Goal: Answer question/provide support: Share knowledge or assist other users

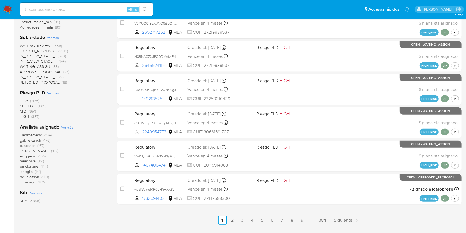
scroll to position [208, 0]
click at [79, 9] on input at bounding box center [86, 9] width 133 height 7
paste input "7FR2zI4rxgzJxZbCMQYz56HG"
click at [139, 10] on input "7FR2zI4rxgzJxZbCMQYz56HG" at bounding box center [86, 9] width 133 height 7
type input "7FR2zI4rxgzJxZbCMQYz56HG"
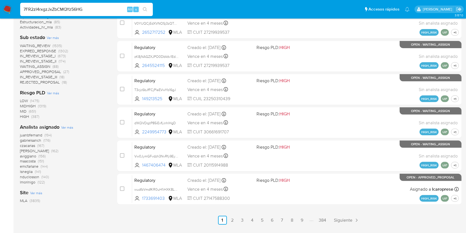
click at [155, 6] on ul "Pausado Ver notificaciones 7FR2zI4rxgzJxZbCMQYz56HG Alt s Accesos rápidos Presi…" at bounding box center [214, 9] width 395 height 14
click at [150, 7] on button "search-icon" at bounding box center [144, 10] width 11 height 8
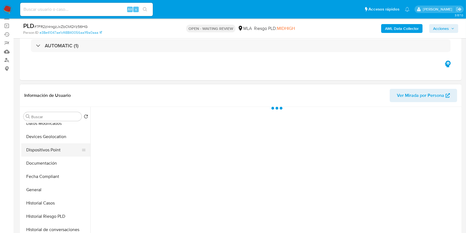
scroll to position [111, 0]
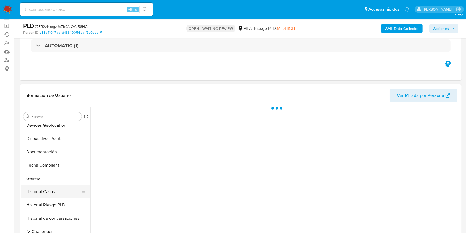
click at [49, 186] on button "Historial Casos" at bounding box center [53, 191] width 65 height 13
select select "10"
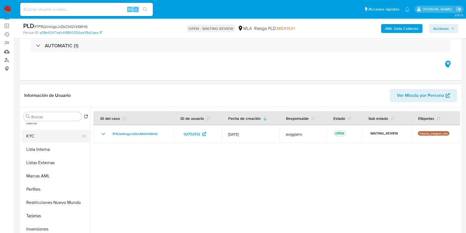
scroll to position [260, 0]
click at [52, 136] on button "KYC" at bounding box center [53, 134] width 65 height 13
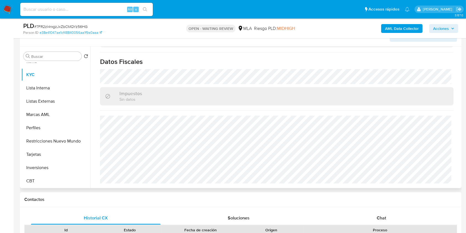
scroll to position [147, 0]
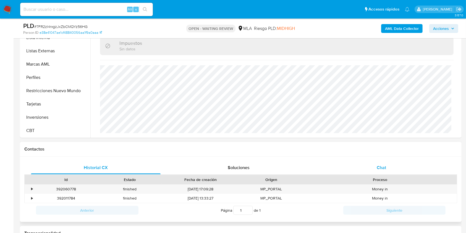
click at [385, 164] on span "Chat" at bounding box center [381, 167] width 9 height 6
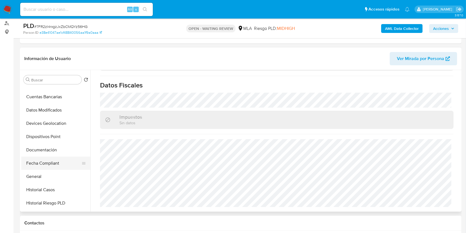
scroll to position [0, 0]
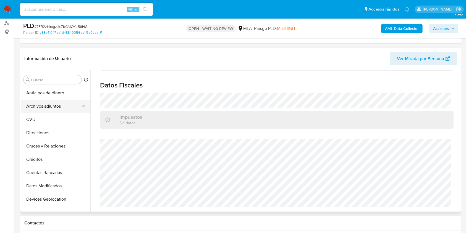
click at [42, 103] on button "Archivos adjuntos" at bounding box center [53, 105] width 65 height 13
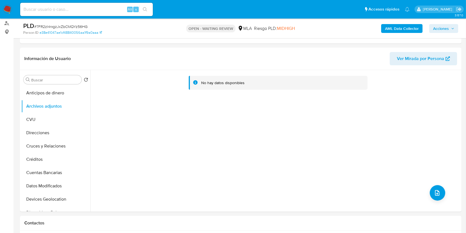
click at [386, 30] on b "AML Data Collector" at bounding box center [402, 28] width 34 height 9
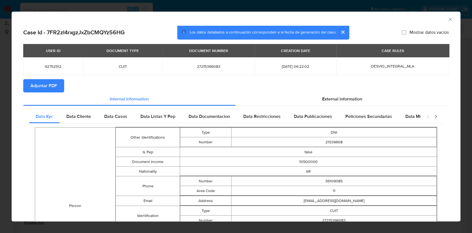
click at [50, 86] on span "Adjuntar PDF" at bounding box center [43, 86] width 27 height 12
click at [447, 19] on icon "Cerrar ventana" at bounding box center [450, 20] width 6 height 6
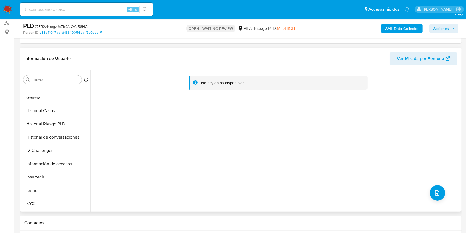
scroll to position [221, 0]
click at [42, 136] on button "KYC" at bounding box center [53, 136] width 65 height 13
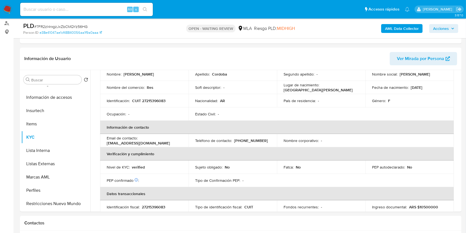
scroll to position [103, 0]
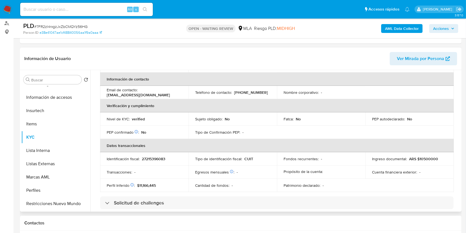
click at [150, 158] on p "27215396083" at bounding box center [153, 158] width 23 height 5
copy p "27215396083"
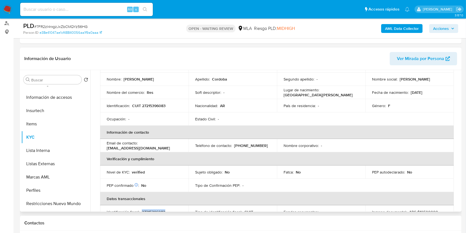
scroll to position [0, 0]
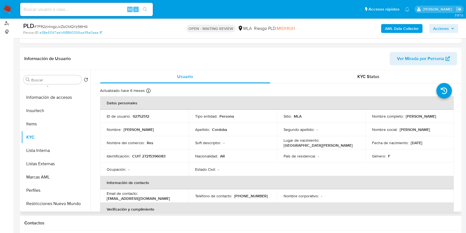
click at [142, 118] on p "92752512" at bounding box center [141, 116] width 17 height 5
copy p "92752512"
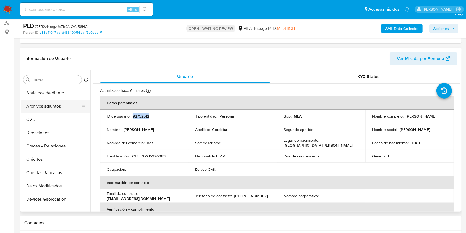
click at [58, 104] on button "Archivos adjuntos" at bounding box center [53, 105] width 65 height 13
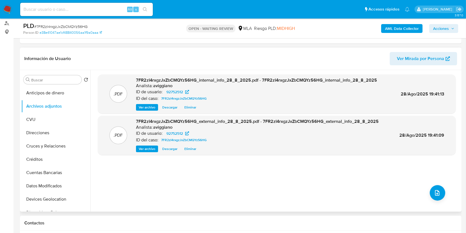
click at [444, 190] on div ".PDF 7FR2zI4rxgzJxZbCMQYz56HG_internal_info_28_8_2025.pdf - 7FR2zI4rxgzJxZbCMQY…" at bounding box center [277, 140] width 358 height 133
click at [440, 192] on button "upload-file" at bounding box center [437, 192] width 15 height 15
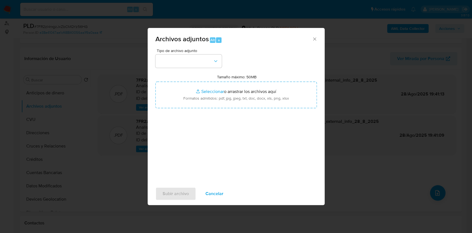
click at [210, 108] on input "Tamaño máximo: 50MB Seleccionar archivos" at bounding box center [235, 95] width 161 height 27
type input "C:\fakepath\Nosis - 92752512.pdf"
click at [199, 59] on button "button" at bounding box center [188, 60] width 66 height 13
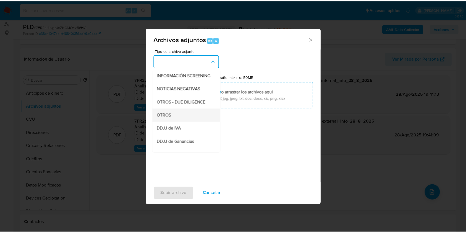
scroll to position [73, 0]
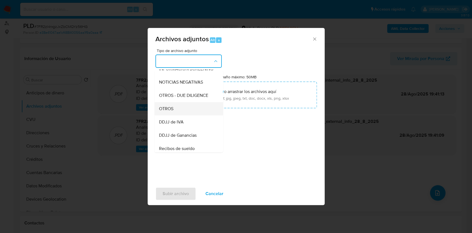
click at [173, 115] on div "OTROS" at bounding box center [187, 108] width 56 height 13
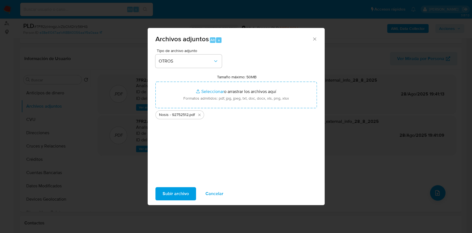
click at [177, 188] on span "Subir archivo" at bounding box center [175, 193] width 26 height 12
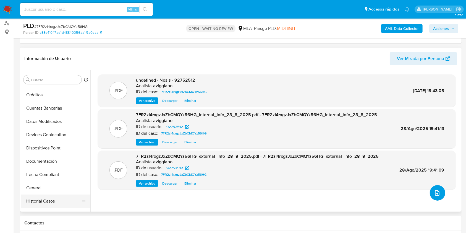
scroll to position [111, 0]
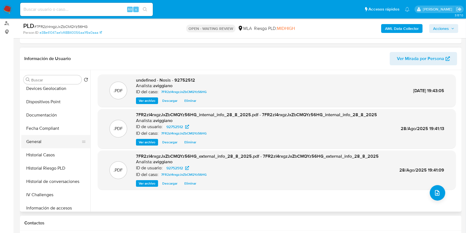
click at [41, 142] on button "General" at bounding box center [53, 141] width 65 height 13
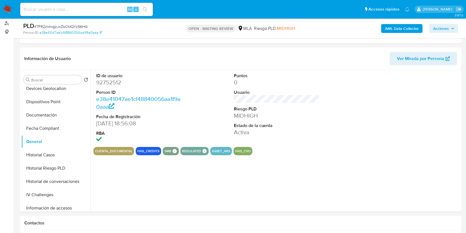
click at [116, 83] on dd "92752512" at bounding box center [139, 82] width 86 height 8
copy dd "92752512"
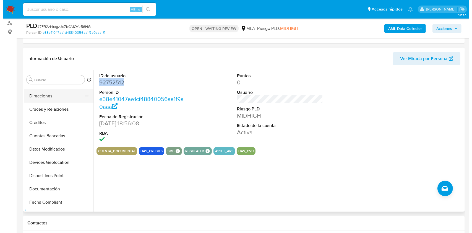
scroll to position [0, 0]
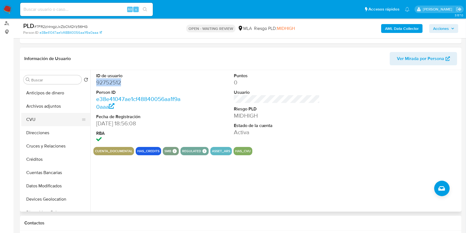
click at [51, 113] on button "CVU" at bounding box center [53, 119] width 65 height 13
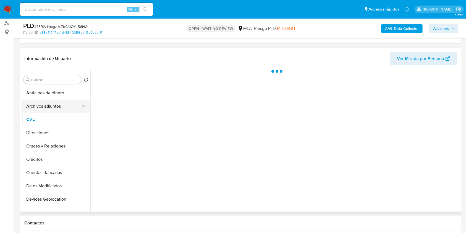
click at [53, 108] on button "Archivos adjuntos" at bounding box center [53, 105] width 65 height 13
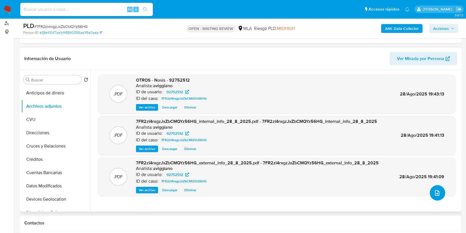
click at [434, 193] on icon "upload-file" at bounding box center [437, 192] width 7 height 7
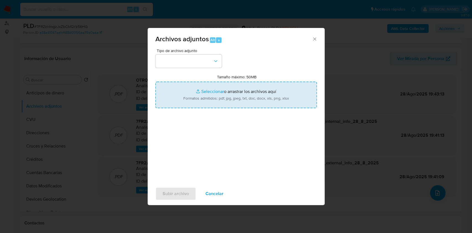
click at [285, 106] on input "Tamaño máximo: 50MB Seleccionar archivos" at bounding box center [235, 95] width 161 height 27
type input "C:\fakepath\Movimientos - 92752512.xlsx"
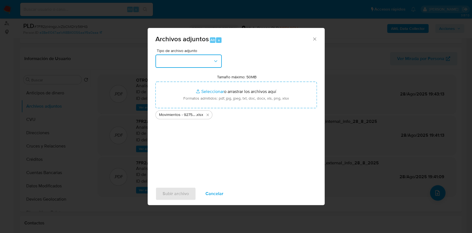
click at [194, 62] on button "button" at bounding box center [188, 60] width 66 height 13
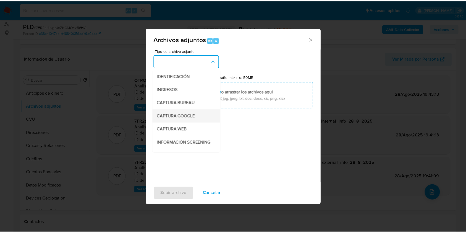
scroll to position [73, 0]
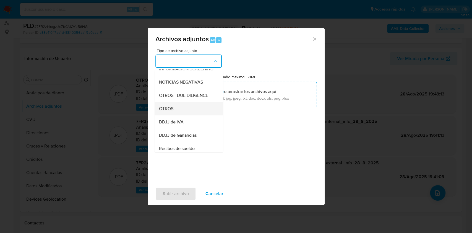
click at [177, 115] on div "OTROS" at bounding box center [187, 108] width 56 height 13
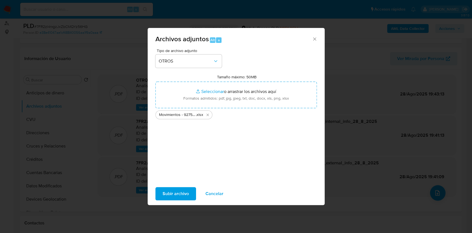
click at [177, 190] on span "Subir archivo" at bounding box center [175, 193] width 26 height 12
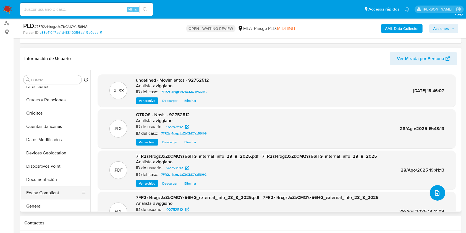
scroll to position [111, 0]
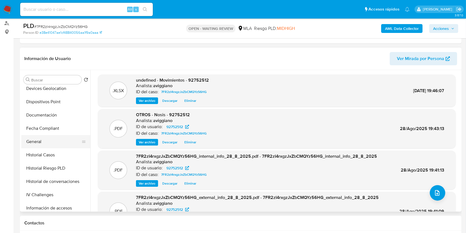
click at [50, 140] on button "General" at bounding box center [53, 141] width 65 height 13
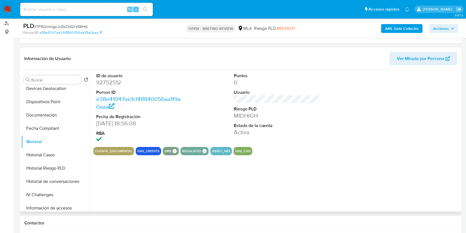
click at [112, 81] on dd "92752512" at bounding box center [139, 82] width 86 height 8
copy dd "92752512"
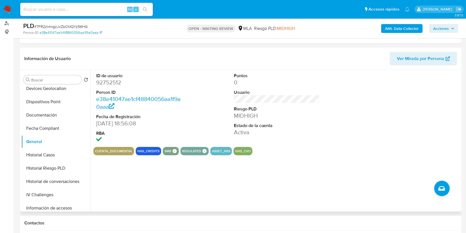
drag, startPoint x: 110, startPoint y: 76, endPoint x: 106, endPoint y: 82, distance: 7.3
click at [106, 82] on dd "92752512" at bounding box center [139, 82] width 86 height 8
copy dd "92752512"
click at [51, 117] on button "Documentación" at bounding box center [53, 114] width 65 height 13
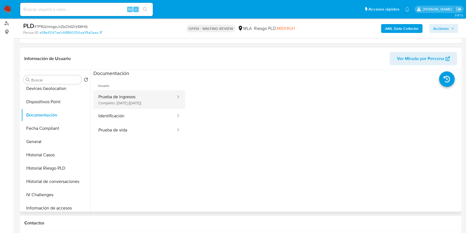
click at [135, 93] on button "Prueba de ingresos Completo: 06/01/2025 (hace 8 meses)" at bounding box center [134, 99] width 83 height 19
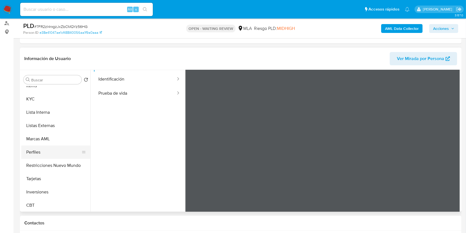
scroll to position [260, 0]
click at [264, 51] on div "Información de Usuario Ver Mirada por Persona Buscar Volver al orden por defect…" at bounding box center [241, 130] width 442 height 164
click at [38, 103] on button "KYC" at bounding box center [53, 97] width 65 height 13
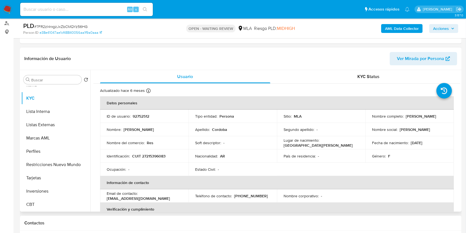
click at [146, 156] on p "CUIT 27215396083" at bounding box center [148, 155] width 33 height 5
copy p "27215396083"
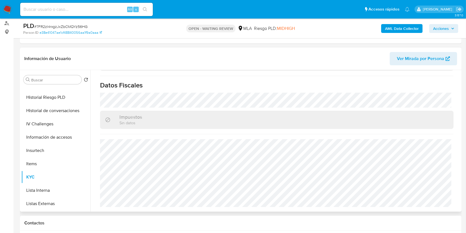
scroll to position [113, 0]
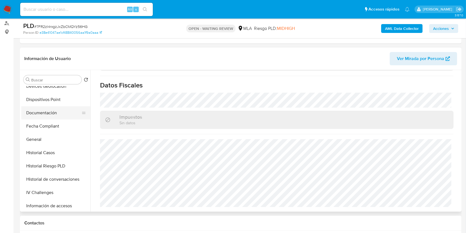
click at [48, 115] on button "Documentación" at bounding box center [53, 112] width 65 height 13
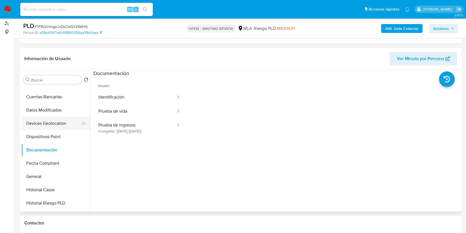
scroll to position [39, 0]
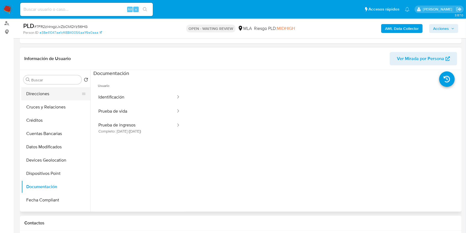
click at [41, 97] on button "Direcciones" at bounding box center [53, 93] width 65 height 13
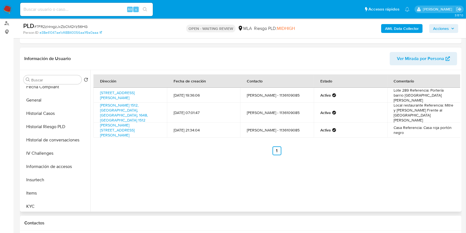
scroll to position [186, 0]
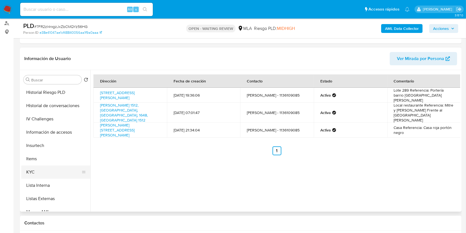
click at [38, 169] on button "KYC" at bounding box center [53, 171] width 65 height 13
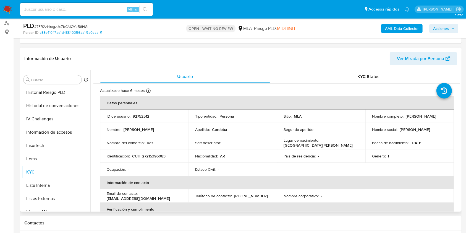
drag, startPoint x: 371, startPoint y: 118, endPoint x: 415, endPoint y: 120, distance: 44.0
click at [415, 119] on div "Nombre completo : Karina Vanesa Cordoba" at bounding box center [409, 116] width 75 height 5
copy p "[PERSON_NAME] [PERSON_NAME]"
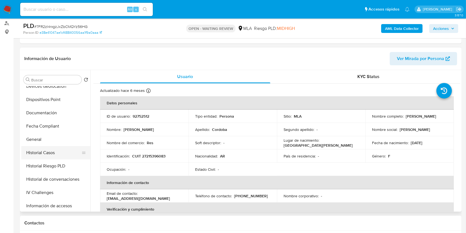
click at [51, 154] on button "Historial Casos" at bounding box center [53, 152] width 65 height 13
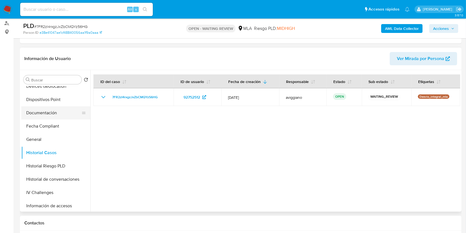
click at [55, 115] on button "Documentación" at bounding box center [53, 112] width 65 height 13
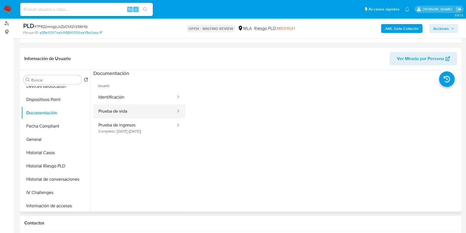
click at [117, 110] on button "Prueba de vida" at bounding box center [134, 111] width 83 height 14
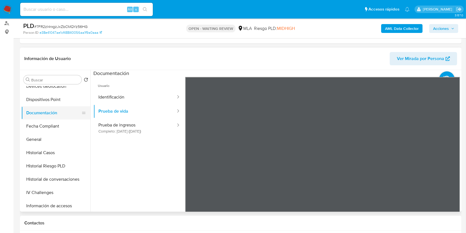
scroll to position [0, 0]
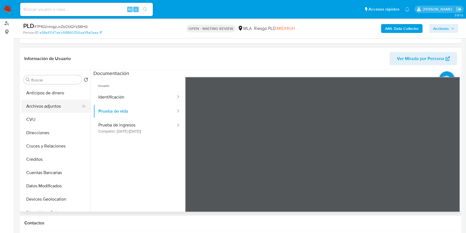
click at [51, 109] on button "Archivos adjuntos" at bounding box center [53, 105] width 65 height 13
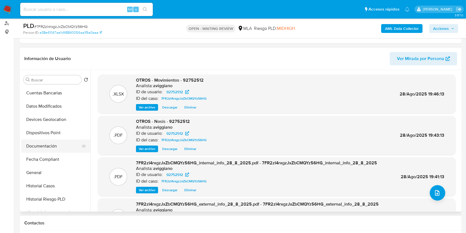
scroll to position [111, 0]
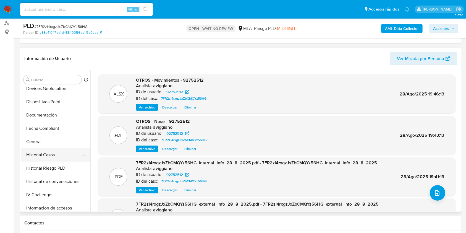
click at [49, 159] on button "Historial Casos" at bounding box center [53, 154] width 65 height 13
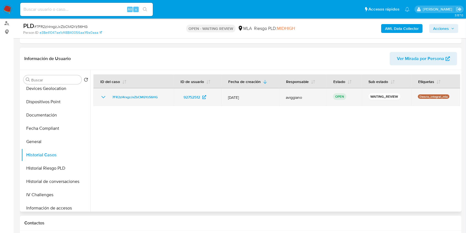
drag, startPoint x: 161, startPoint y: 95, endPoint x: 109, endPoint y: 98, distance: 52.0
click at [109, 98] on div "7FR2zI4rxgzJxZbCMQYz56HG" at bounding box center [133, 97] width 67 height 7
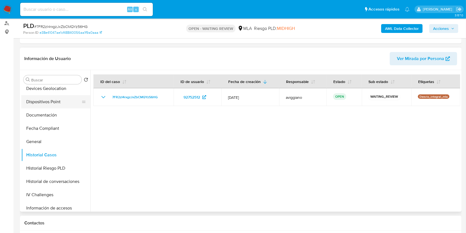
scroll to position [0, 0]
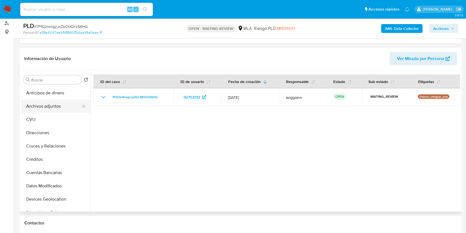
click at [55, 102] on button "Archivos adjuntos" at bounding box center [53, 105] width 65 height 13
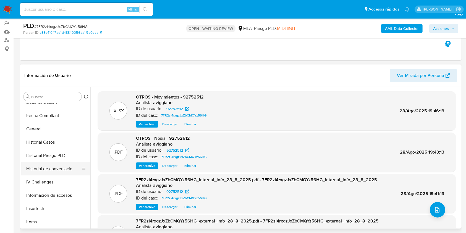
scroll to position [147, 0]
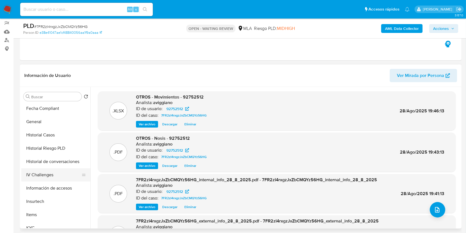
click at [50, 178] on button "IV Challenges" at bounding box center [53, 174] width 65 height 13
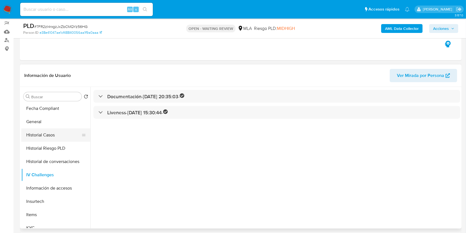
click at [47, 140] on button "Historial Casos" at bounding box center [53, 134] width 65 height 13
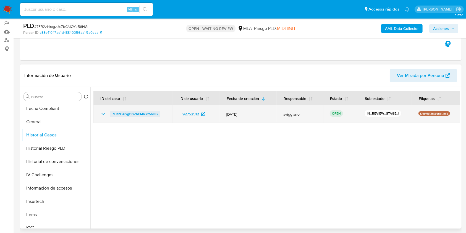
click at [122, 112] on span "7FR2zI4rxgzJxZbCMQYz56HG" at bounding box center [135, 114] width 46 height 7
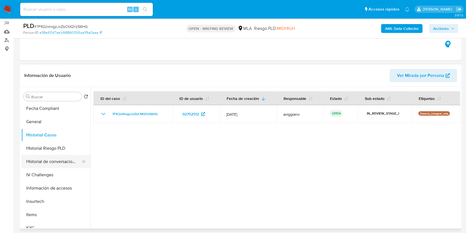
scroll to position [258, 0]
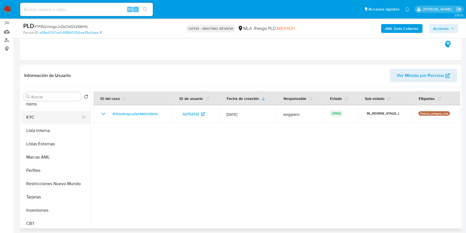
click at [40, 117] on button "KYC" at bounding box center [53, 117] width 65 height 13
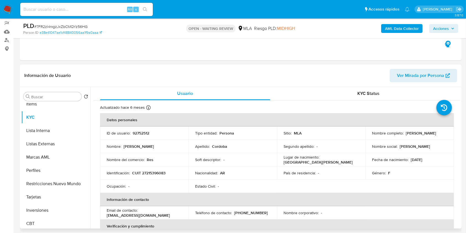
drag, startPoint x: 370, startPoint y: 137, endPoint x: 412, endPoint y: 137, distance: 41.7
click at [412, 135] on div "Nombre completo : Karina Vanesa Cordoba" at bounding box center [409, 132] width 75 height 5
copy p "[PERSON_NAME] [PERSON_NAME]"
click at [140, 133] on p "92752512" at bounding box center [141, 132] width 17 height 5
click at [140, 132] on p "92752512" at bounding box center [141, 132] width 17 height 5
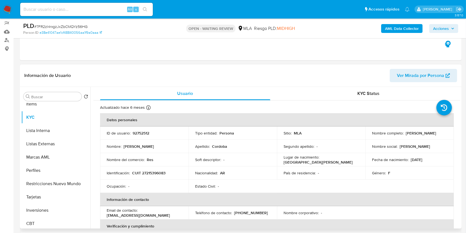
click at [139, 174] on p "CUIT 27215396083" at bounding box center [148, 172] width 33 height 5
click at [156, 170] on p "CUIT 27215396083" at bounding box center [148, 172] width 33 height 5
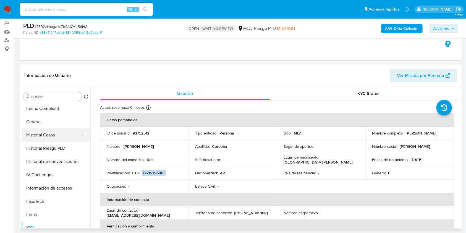
click at [53, 133] on button "Historial Casos" at bounding box center [53, 134] width 65 height 13
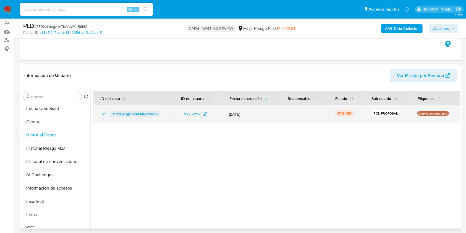
drag, startPoint x: 162, startPoint y: 112, endPoint x: 112, endPoint y: 111, distance: 50.3
click at [112, 111] on div "7FR2zI4rxgzJxZbCMQYz56HG" at bounding box center [133, 114] width 67 height 7
drag, startPoint x: 220, startPoint y: 114, endPoint x: 254, endPoint y: 115, distance: 33.2
click at [254, 115] on tr "7FR2zI4rxgzJxZbCMQYz56HG 92752512 12/Jun/2025 STANDBY ROI_PROPOSAL Desvio_integ…" at bounding box center [276, 114] width 367 height 18
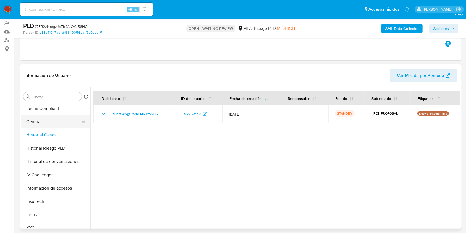
scroll to position [37, 0]
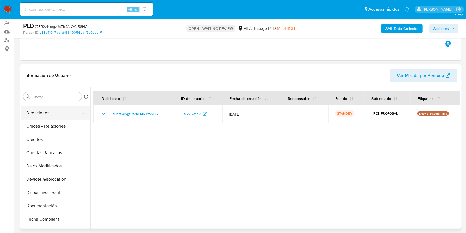
click at [49, 117] on button "Direcciones" at bounding box center [53, 112] width 65 height 13
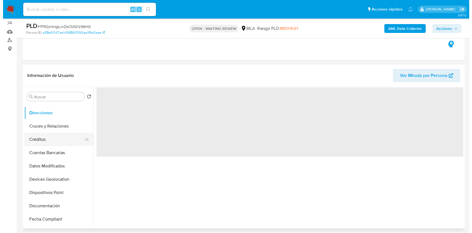
scroll to position [0, 0]
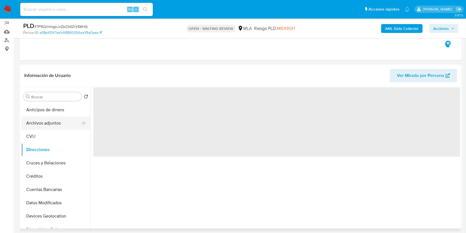
click at [54, 123] on button "Archivos adjuntos" at bounding box center [53, 122] width 65 height 13
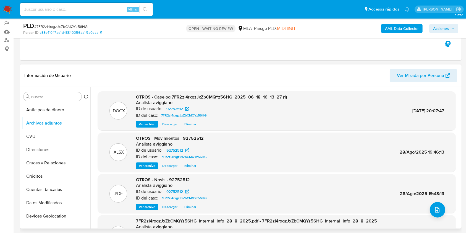
click at [143, 122] on span "Ver archivo" at bounding box center [147, 124] width 17 height 6
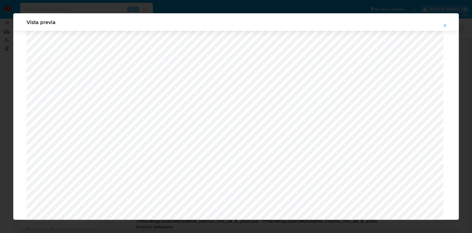
scroll to position [517, 0]
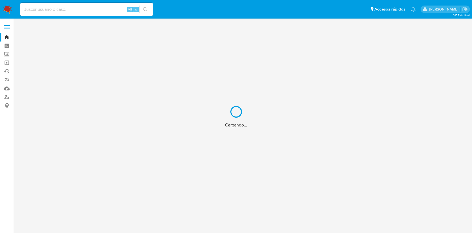
click at [8, 97] on div "Cargando..." at bounding box center [236, 116] width 472 height 233
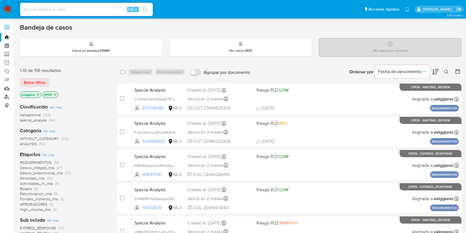
click at [5, 94] on link "Buscador de personas" at bounding box center [33, 97] width 66 height 9
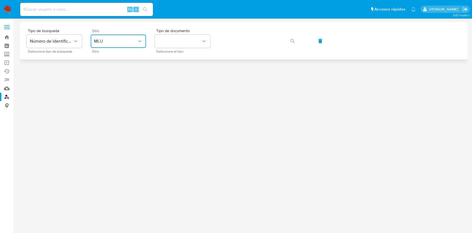
click at [116, 42] on span "MLU" at bounding box center [115, 41] width 43 height 6
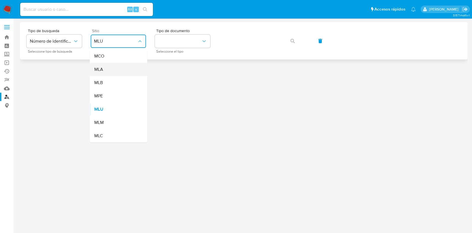
click at [107, 72] on div "MLA" at bounding box center [116, 69] width 45 height 13
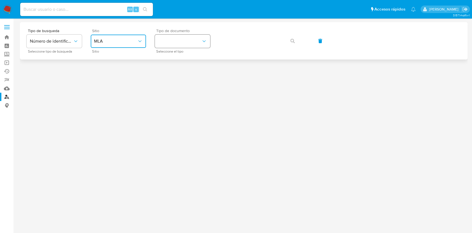
click at [183, 45] on button "identificationType" at bounding box center [182, 41] width 55 height 13
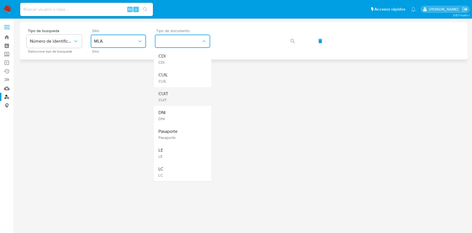
click at [178, 93] on div "CUIT CUIT" at bounding box center [180, 96] width 45 height 19
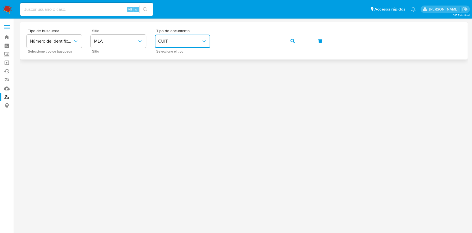
click at [296, 30] on div "Tipo de busqueda Número de identificación Seleccione tipo de búsqueda Sitio MLA…" at bounding box center [244, 41] width 434 height 24
click at [293, 36] on span "button" at bounding box center [292, 41] width 4 height 12
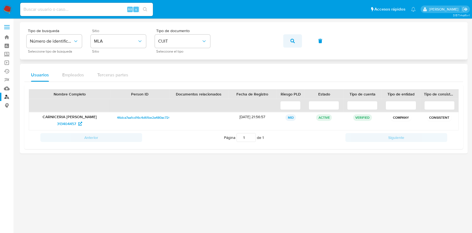
click at [285, 44] on button "button" at bounding box center [292, 40] width 19 height 13
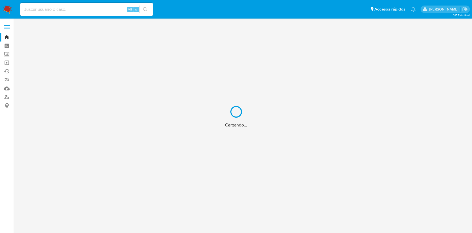
click at [11, 97] on div "Cargando..." at bounding box center [236, 116] width 472 height 233
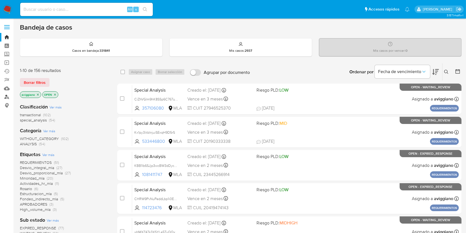
click at [6, 96] on link "Buscador de personas" at bounding box center [33, 97] width 66 height 9
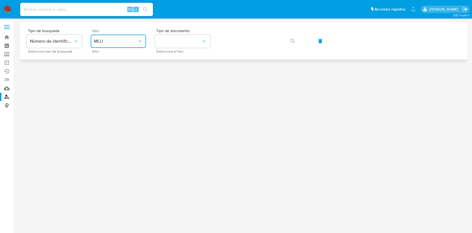
click at [125, 40] on span "MLU" at bounding box center [115, 41] width 43 height 6
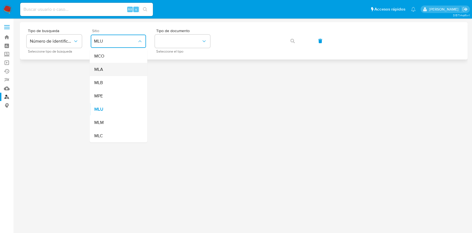
click at [109, 66] on div "MLA" at bounding box center [116, 69] width 45 height 13
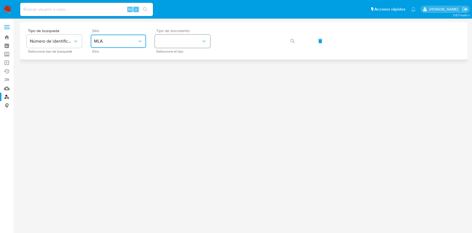
click at [166, 42] on button "identificationType" at bounding box center [182, 41] width 55 height 13
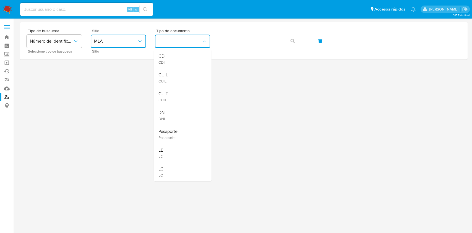
click at [164, 96] on span "CUIT" at bounding box center [163, 94] width 10 height 6
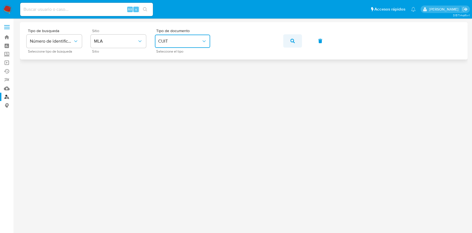
click at [285, 44] on button "button" at bounding box center [292, 40] width 19 height 13
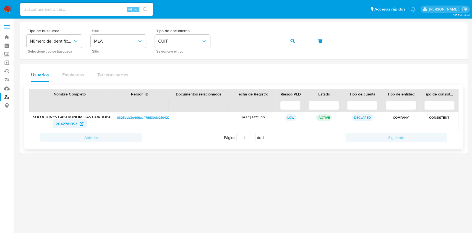
click at [65, 125] on span "2042761093" at bounding box center [67, 123] width 22 height 9
click at [66, 124] on span "2042761093" at bounding box center [67, 123] width 22 height 9
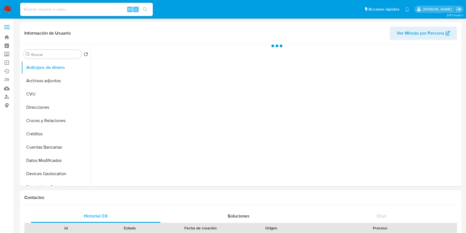
select select "10"
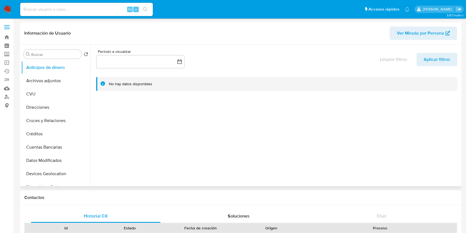
scroll to position [147, 0]
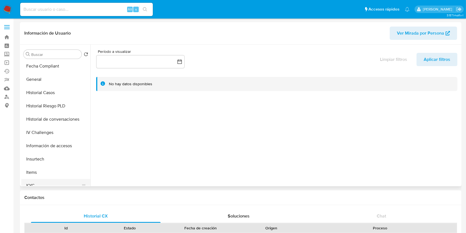
click at [31, 183] on button "KYC" at bounding box center [53, 185] width 65 height 13
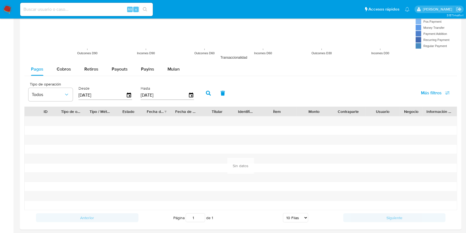
scroll to position [560, 0]
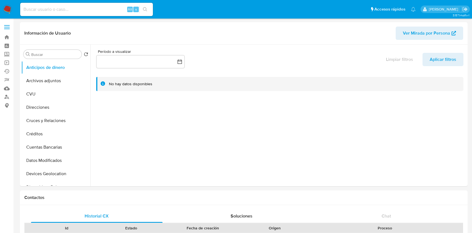
select select "10"
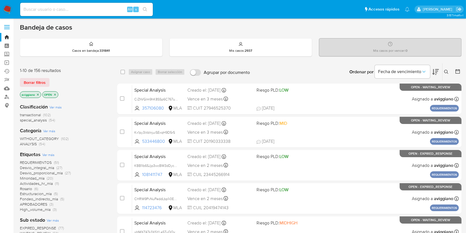
drag, startPoint x: 447, startPoint y: 70, endPoint x: 445, endPoint y: 74, distance: 4.2
click at [447, 70] on icon at bounding box center [446, 72] width 4 height 4
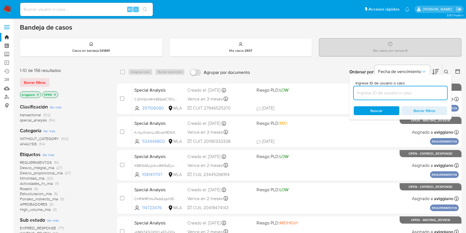
click at [432, 94] on input at bounding box center [400, 92] width 93 height 7
type input "7FR2zI4rxgzJxZbCMQYz56HG"
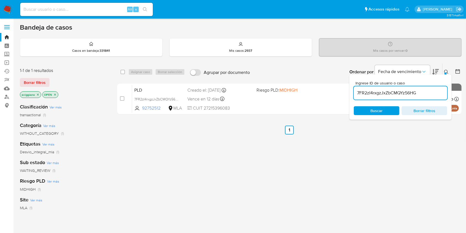
click at [119, 72] on div "select-all-cases-checkbox Asignar caso Borrar selección Agrupar por documento O…" at bounding box center [289, 71] width 344 height 17
click at [126, 72] on div "select-all-cases-checkbox" at bounding box center [123, 72] width 7 height 7
click at [124, 72] on input "checkbox" at bounding box center [122, 72] width 4 height 4
checkbox input "true"
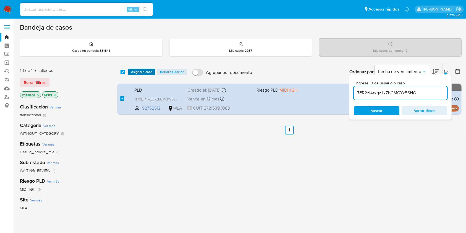
click at [131, 72] on span "Asignar 1 caso" at bounding box center [141, 72] width 21 height 6
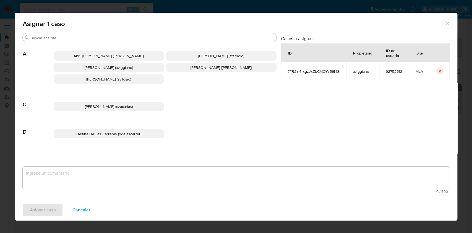
click at [130, 68] on span "Agustina Belen Viggiano (aviggiano)" at bounding box center [109, 68] width 48 height 6
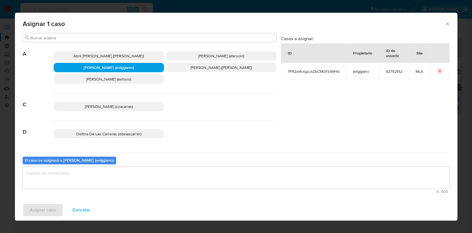
click at [108, 172] on textarea "assign-modal" at bounding box center [236, 177] width 427 height 22
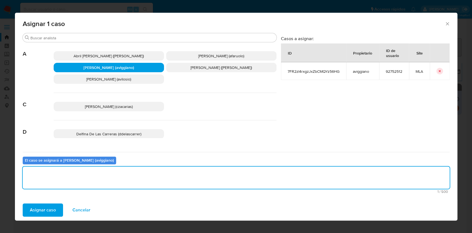
click at [50, 199] on div "Asignar caso Cancelar" at bounding box center [236, 209] width 442 height 21
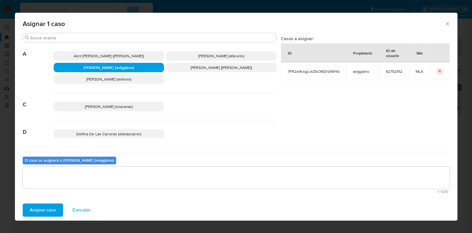
click at [49, 206] on span "Asignar caso" at bounding box center [43, 210] width 26 height 12
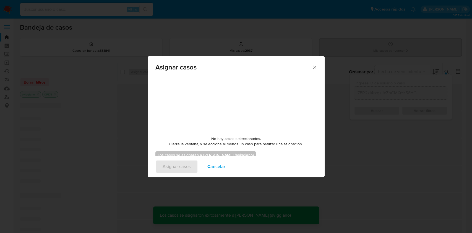
checkbox input "false"
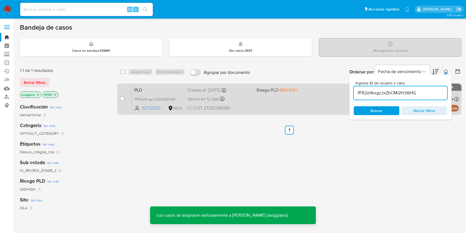
click at [251, 102] on div "Vence en 12 días Vence el 10/09/2025 03:22:02" at bounding box center [219, 98] width 64 height 7
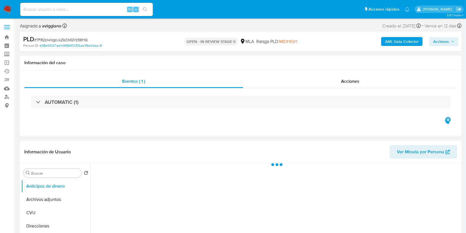
click at [446, 43] on span "Acciones" at bounding box center [441, 41] width 16 height 9
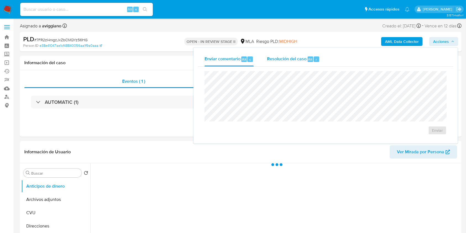
click at [302, 56] on span "Resolución del caso" at bounding box center [287, 59] width 40 height 6
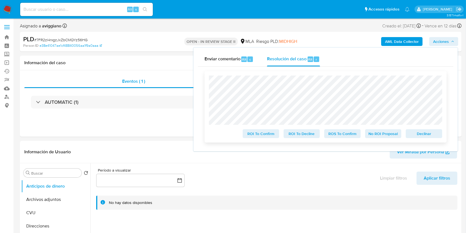
click at [437, 132] on span "Declinar" at bounding box center [423, 134] width 29 height 8
select select "10"
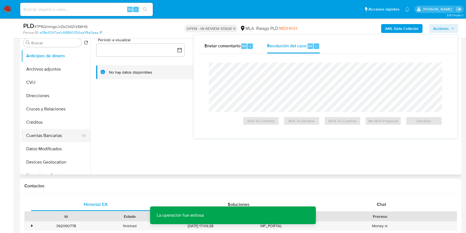
scroll to position [111, 0]
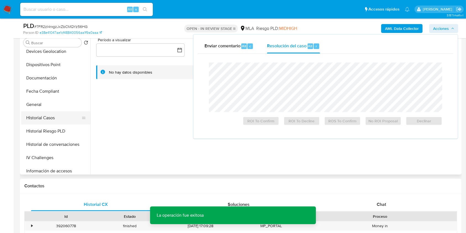
click at [49, 122] on button "Historial Casos" at bounding box center [53, 117] width 65 height 13
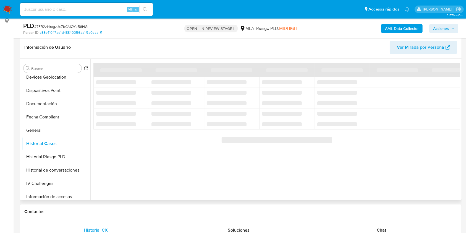
scroll to position [73, 0]
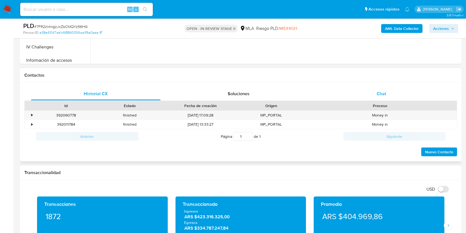
click at [385, 91] on span "Chat" at bounding box center [381, 93] width 9 height 6
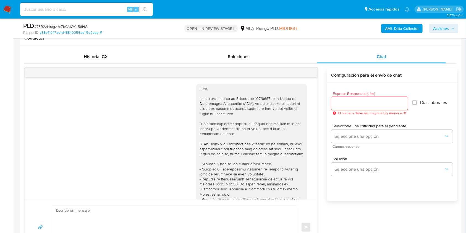
scroll to position [212, 0]
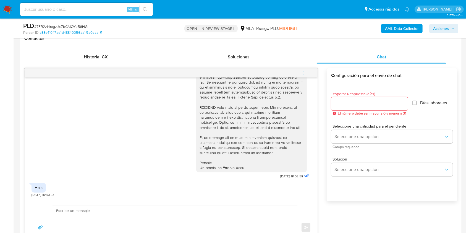
click at [304, 72] on icon "menu-action" at bounding box center [303, 72] width 5 height 5
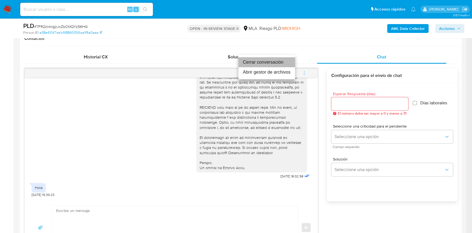
click at [281, 64] on li "Cerrar conversación" at bounding box center [266, 62] width 57 height 10
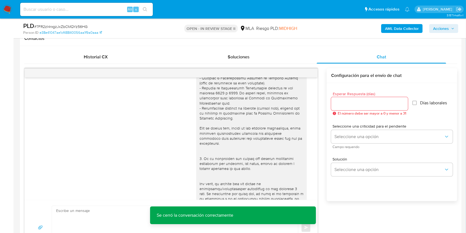
scroll to position [0, 0]
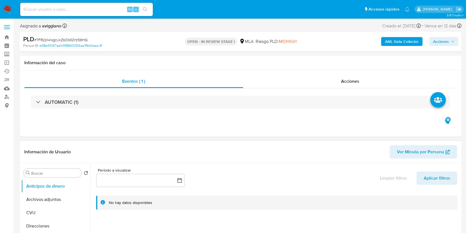
scroll to position [147, 0]
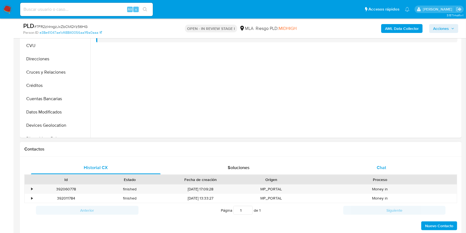
click at [367, 169] on div "Chat" at bounding box center [382, 167] width 130 height 13
select select "10"
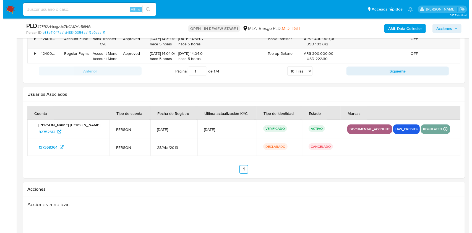
scroll to position [989, 0]
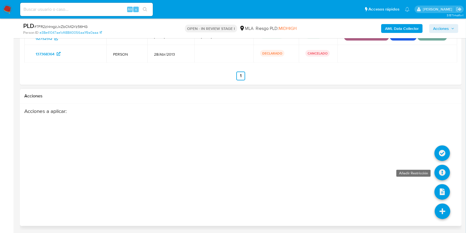
click at [442, 172] on icon at bounding box center [441, 172] width 15 height 15
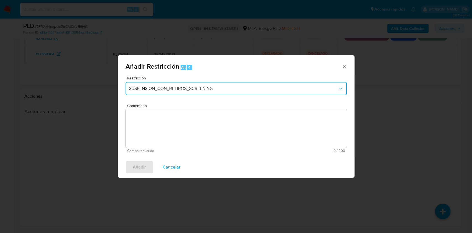
click at [168, 91] on span "SUSPENSION_CON_RETIROS_SCREENING" at bounding box center [233, 89] width 209 height 6
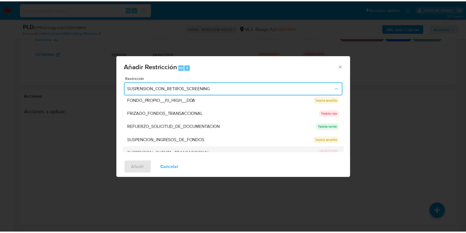
scroll to position [111, 0]
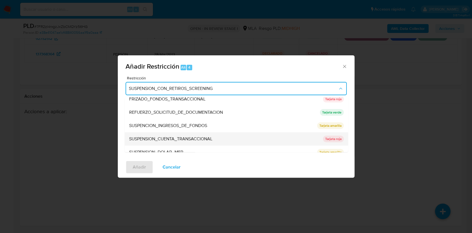
click at [153, 137] on span "SUSPENSION_CUENTA_TRANSACCIONAL" at bounding box center [170, 139] width 83 height 6
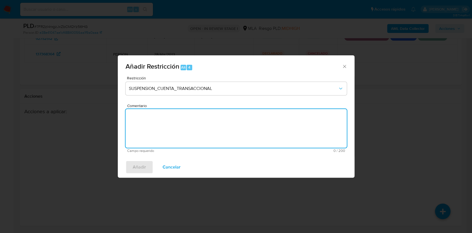
click at [155, 125] on textarea "Comentario" at bounding box center [235, 128] width 221 height 39
type textarea "AML"
click at [136, 164] on span "Añadir" at bounding box center [139, 167] width 13 height 12
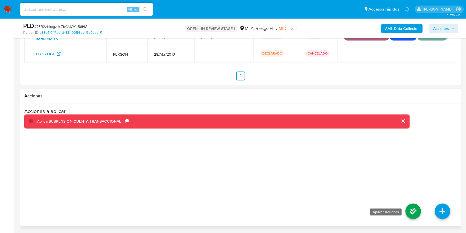
click at [405, 206] on li at bounding box center [412, 211] width 29 height 31
click at [409, 209] on icon at bounding box center [412, 210] width 15 height 15
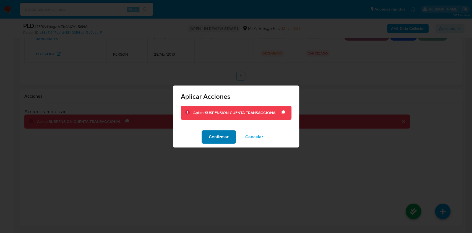
click at [218, 137] on span "Confirmar" at bounding box center [219, 137] width 20 height 12
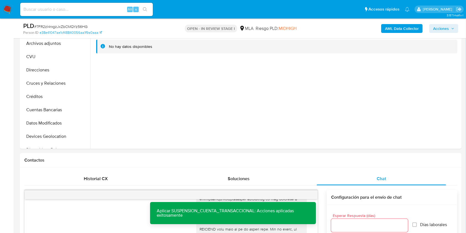
scroll to position [105, 0]
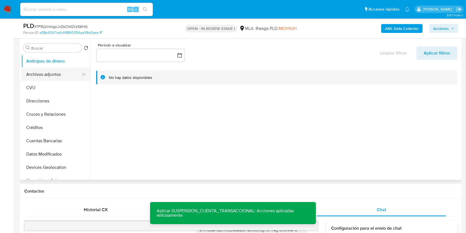
click at [49, 75] on button "Archivos adjuntos" at bounding box center [53, 74] width 65 height 13
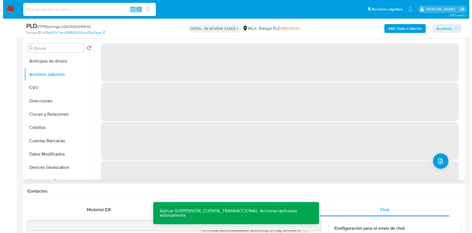
scroll to position [69, 0]
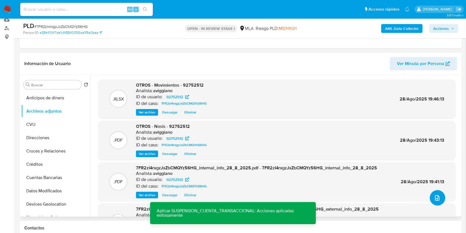
click at [438, 203] on button "upload-file" at bounding box center [437, 197] width 15 height 15
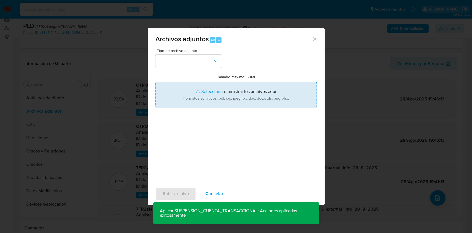
click at [291, 99] on input "Tamaño máximo: 50MB Seleccionar archivos" at bounding box center [235, 95] width 161 height 27
type input "C:\fakepath\Caselog 7FR2zI4rxgzJxZbCMQYz56HG_2025_06_18_16_13_27 (1).docx"
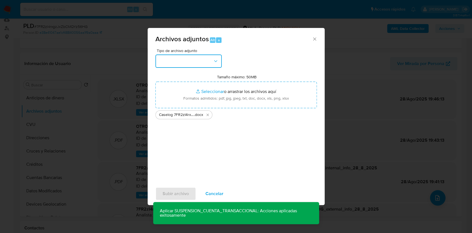
click at [169, 62] on button "button" at bounding box center [188, 60] width 66 height 13
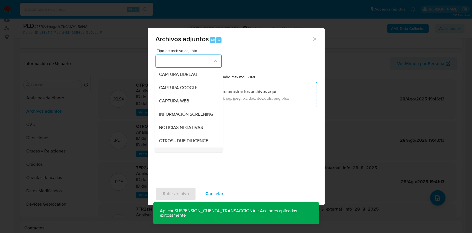
scroll to position [73, 0]
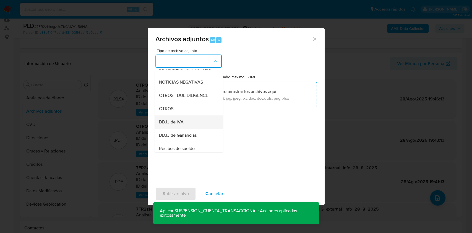
click at [182, 120] on div "DDJJ de IVA" at bounding box center [187, 121] width 56 height 13
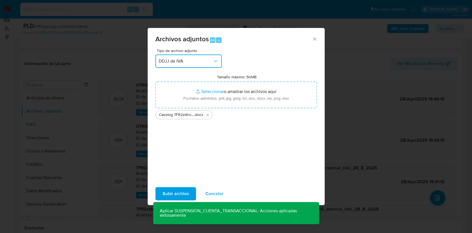
click at [185, 67] on button "DDJJ de IVA" at bounding box center [188, 60] width 66 height 13
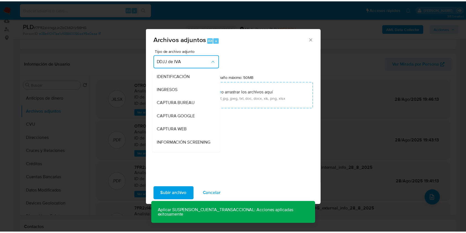
scroll to position [90, 0]
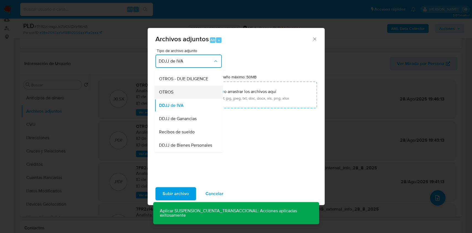
click at [169, 95] on span "OTROS" at bounding box center [166, 92] width 14 height 6
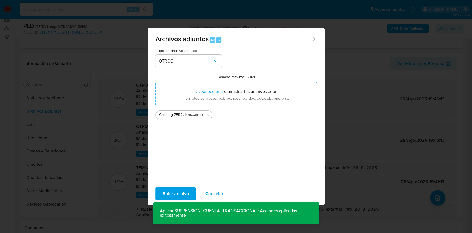
click at [172, 193] on span "Subir archivo" at bounding box center [175, 193] width 26 height 12
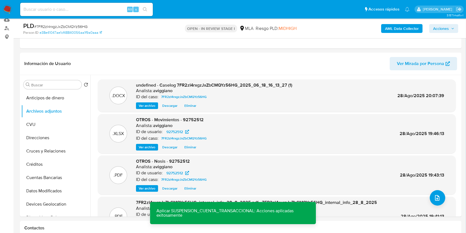
click at [443, 34] on div "AML Data Collector Acciones" at bounding box center [386, 28] width 143 height 13
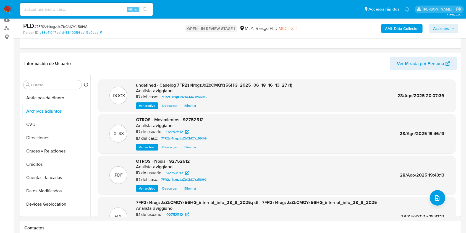
click at [443, 30] on span "Acciones" at bounding box center [441, 28] width 16 height 9
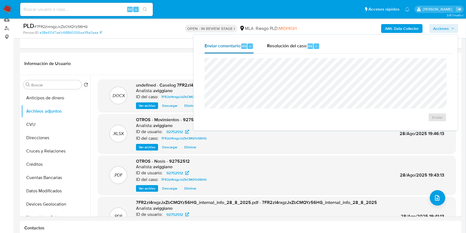
click at [252, 43] on div "c" at bounding box center [250, 46] width 6 height 6
click at [277, 46] on span "Resolución del caso" at bounding box center [287, 46] width 40 height 6
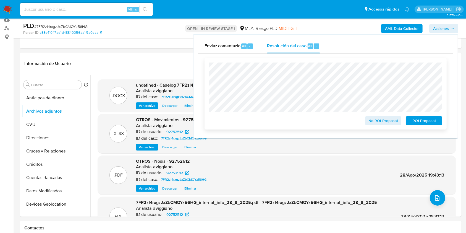
drag, startPoint x: 437, startPoint y: 122, endPoint x: 436, endPoint y: 114, distance: 8.3
click at [437, 122] on span "ROI Proposal" at bounding box center [423, 121] width 29 height 8
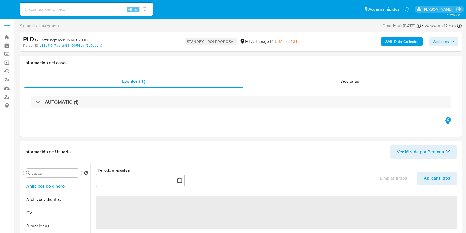
select select "10"
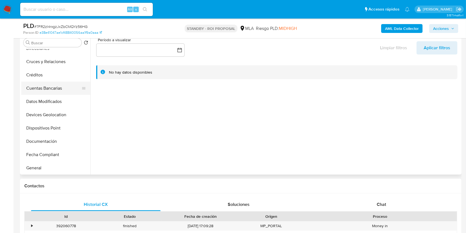
scroll to position [73, 0]
click at [52, 131] on button "Fecha Compliant" at bounding box center [53, 128] width 65 height 13
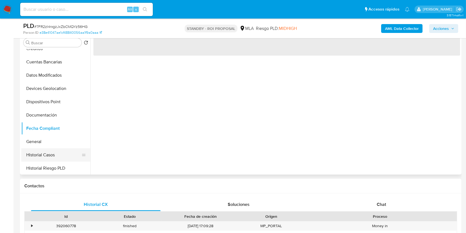
click at [46, 152] on button "Historial Casos" at bounding box center [53, 154] width 65 height 13
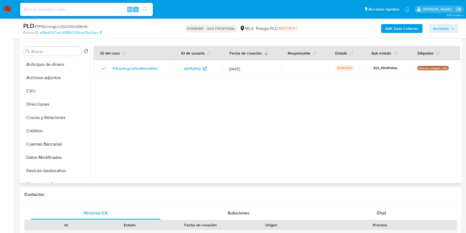
scroll to position [0, 0]
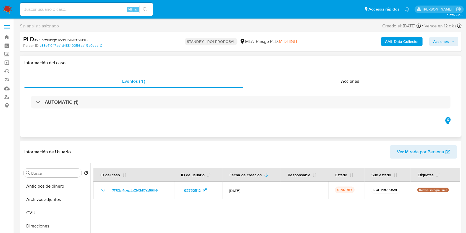
click at [327, 74] on div "Eventos ( 1 ) Acciones AUTOMATIC (1)" at bounding box center [241, 103] width 442 height 66
click at [328, 81] on div "Acciones" at bounding box center [350, 81] width 214 height 13
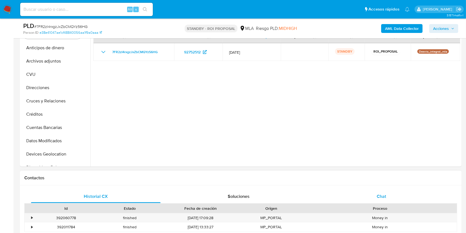
scroll to position [111, 0]
